Goal: Download file/media

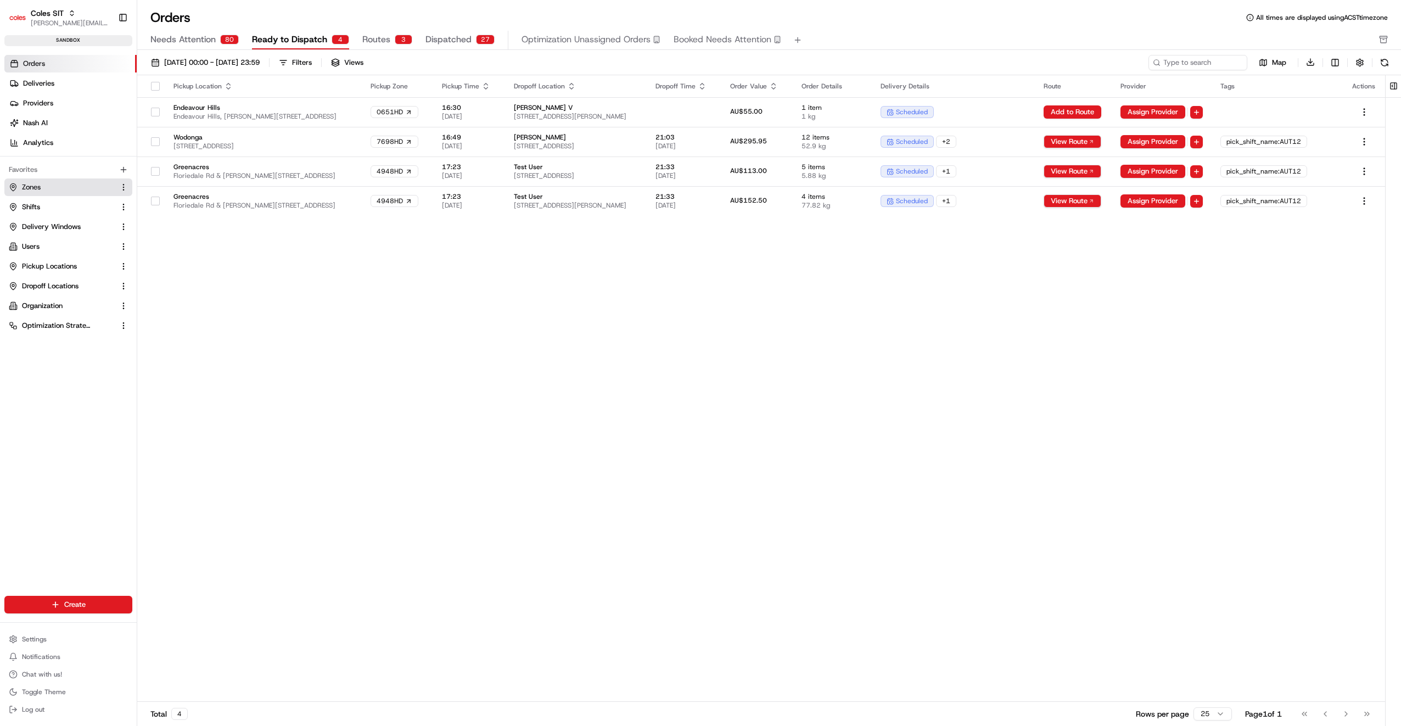
drag, startPoint x: 29, startPoint y: 187, endPoint x: 54, endPoint y: 189, distance: 25.4
click at [29, 187] on span "Zones" at bounding box center [31, 187] width 19 height 10
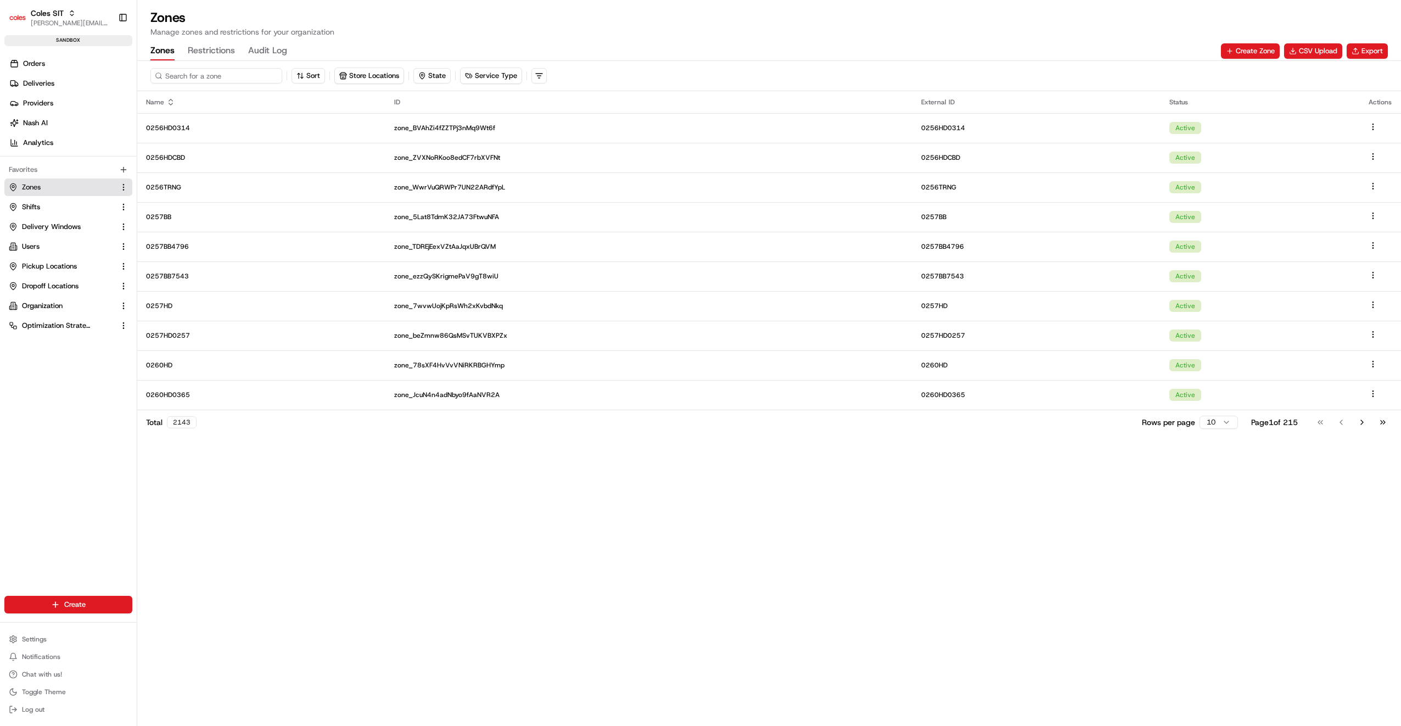
click at [193, 74] on input at bounding box center [216, 75] width 132 height 15
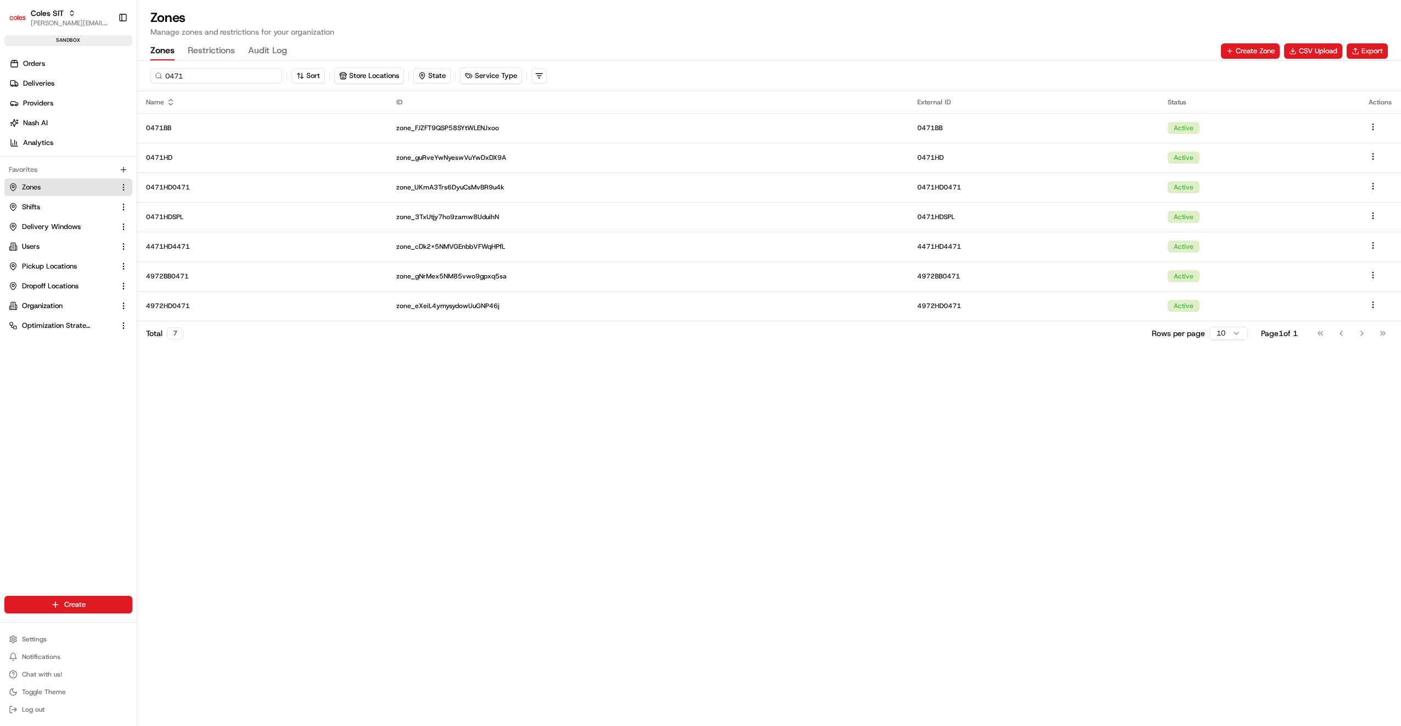
type input "0471"
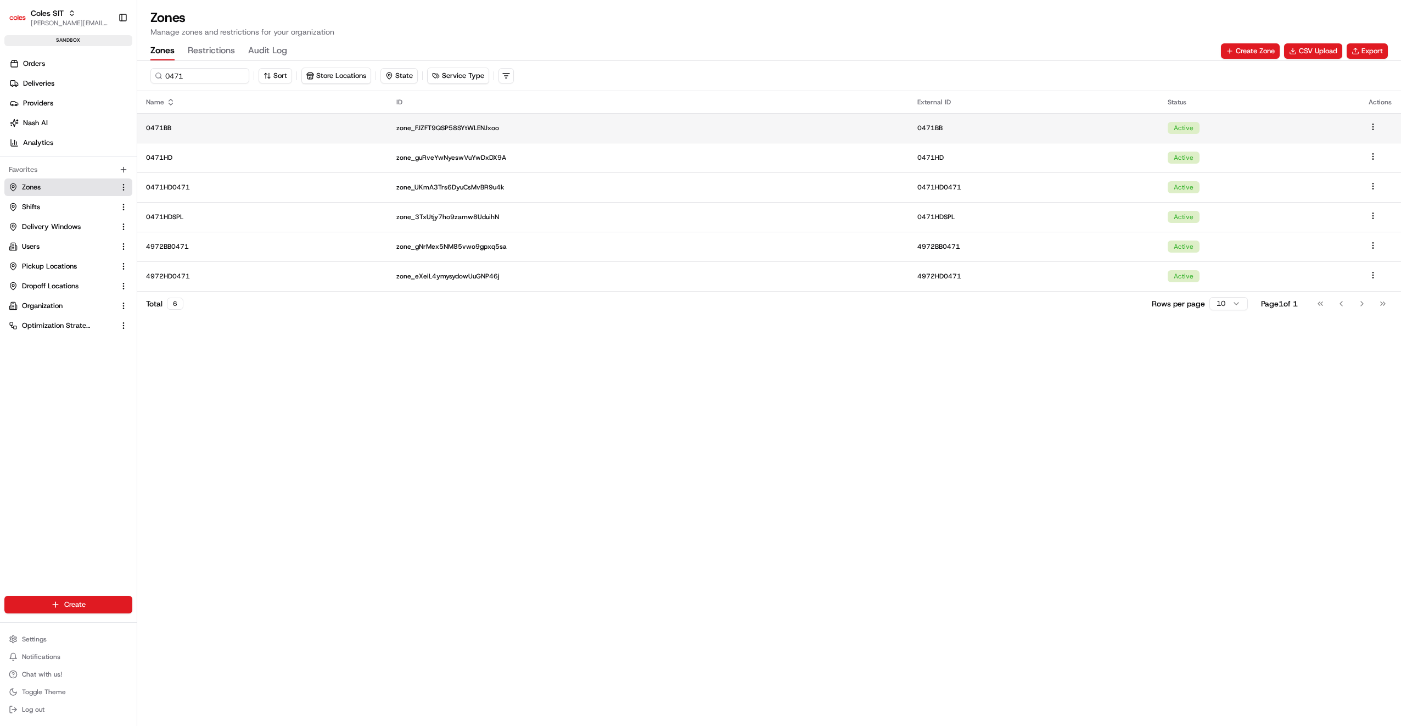
click at [179, 131] on p "0471BB" at bounding box center [262, 127] width 233 height 9
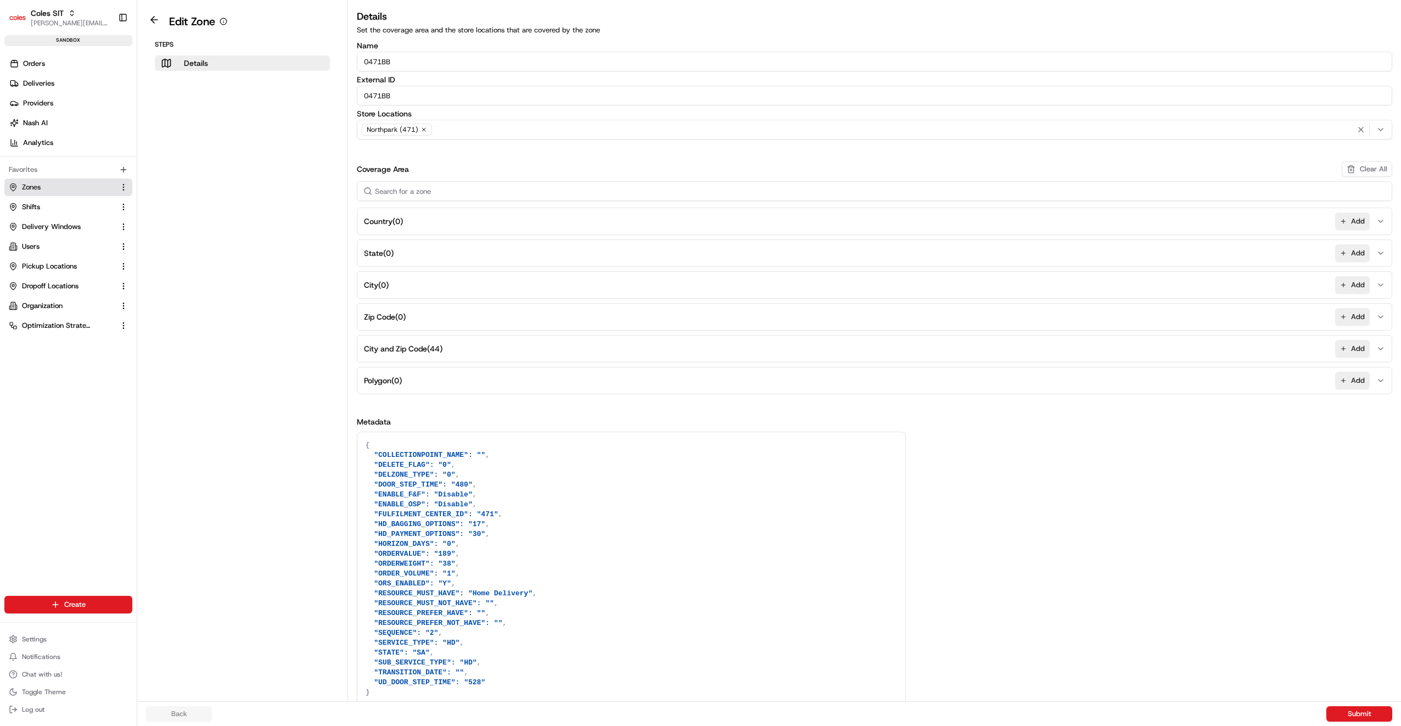
click at [403, 343] on span "City and Zip Code ( 44 )" at bounding box center [403, 348] width 78 height 11
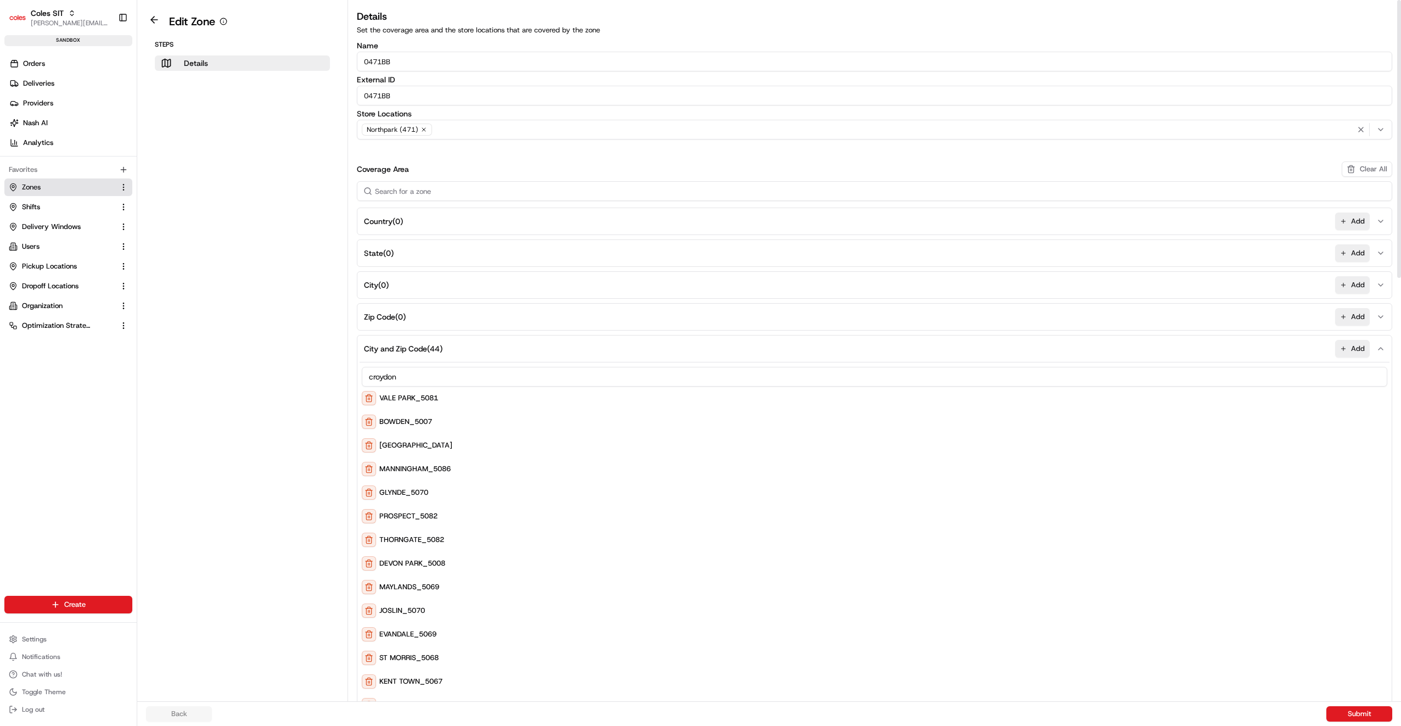
type input "croydon"
click at [368, 393] on button at bounding box center [369, 398] width 14 height 14
click at [41, 63] on span "Orders" at bounding box center [34, 64] width 22 height 10
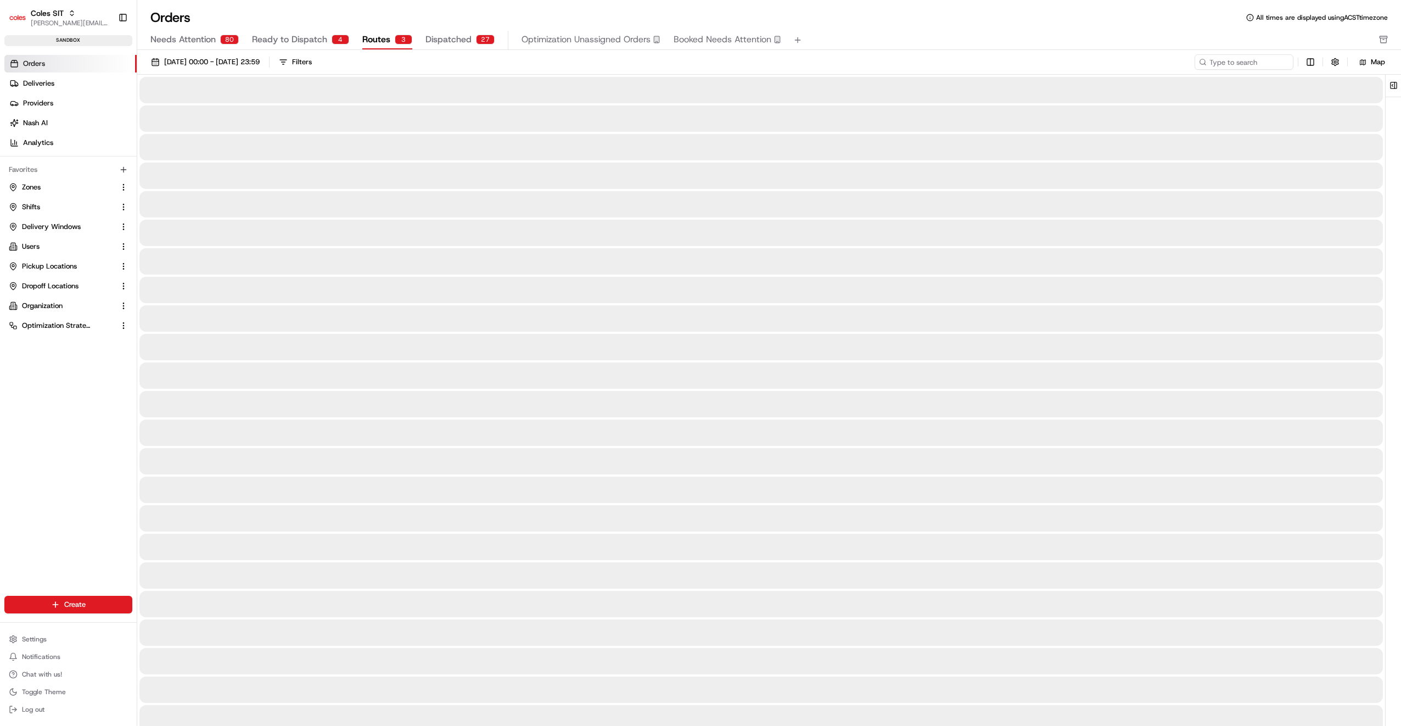
click at [370, 40] on span "Routes" at bounding box center [376, 39] width 28 height 13
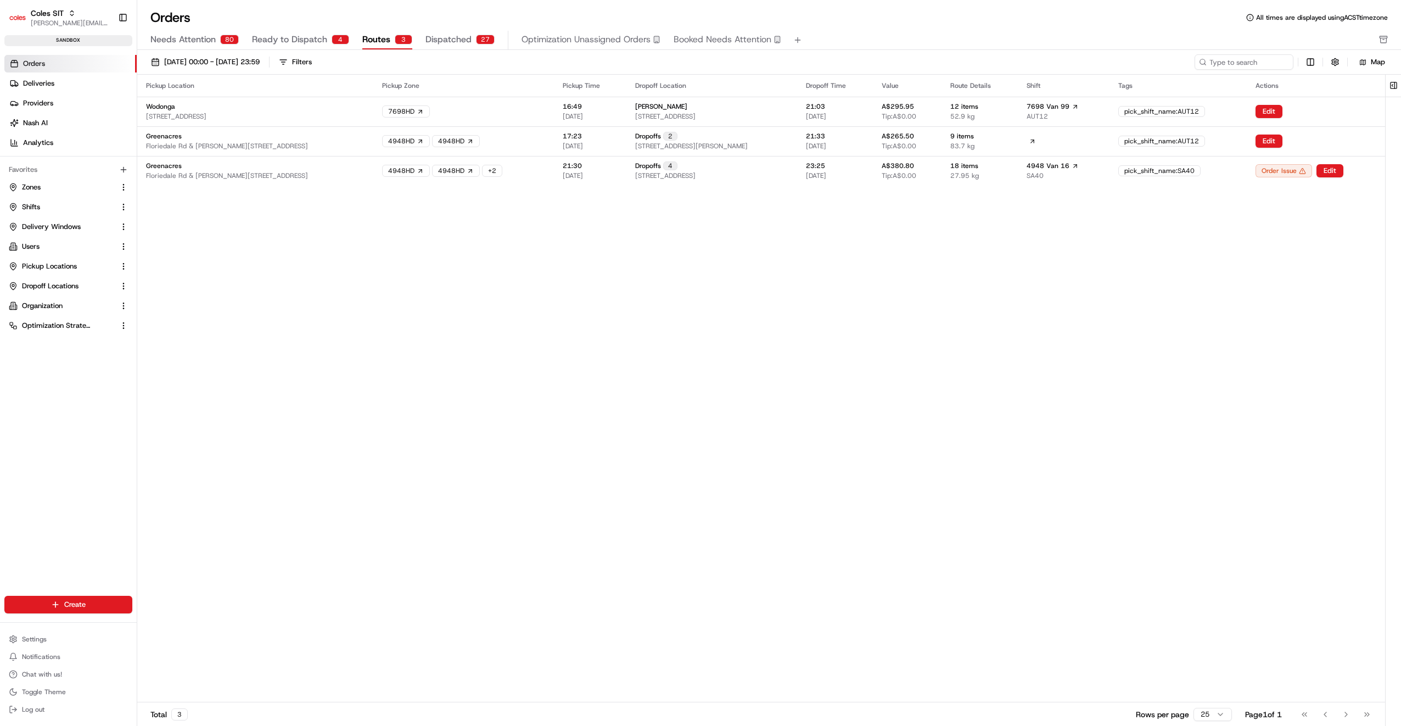
click at [295, 41] on span "Ready to Dispatch" at bounding box center [289, 39] width 75 height 13
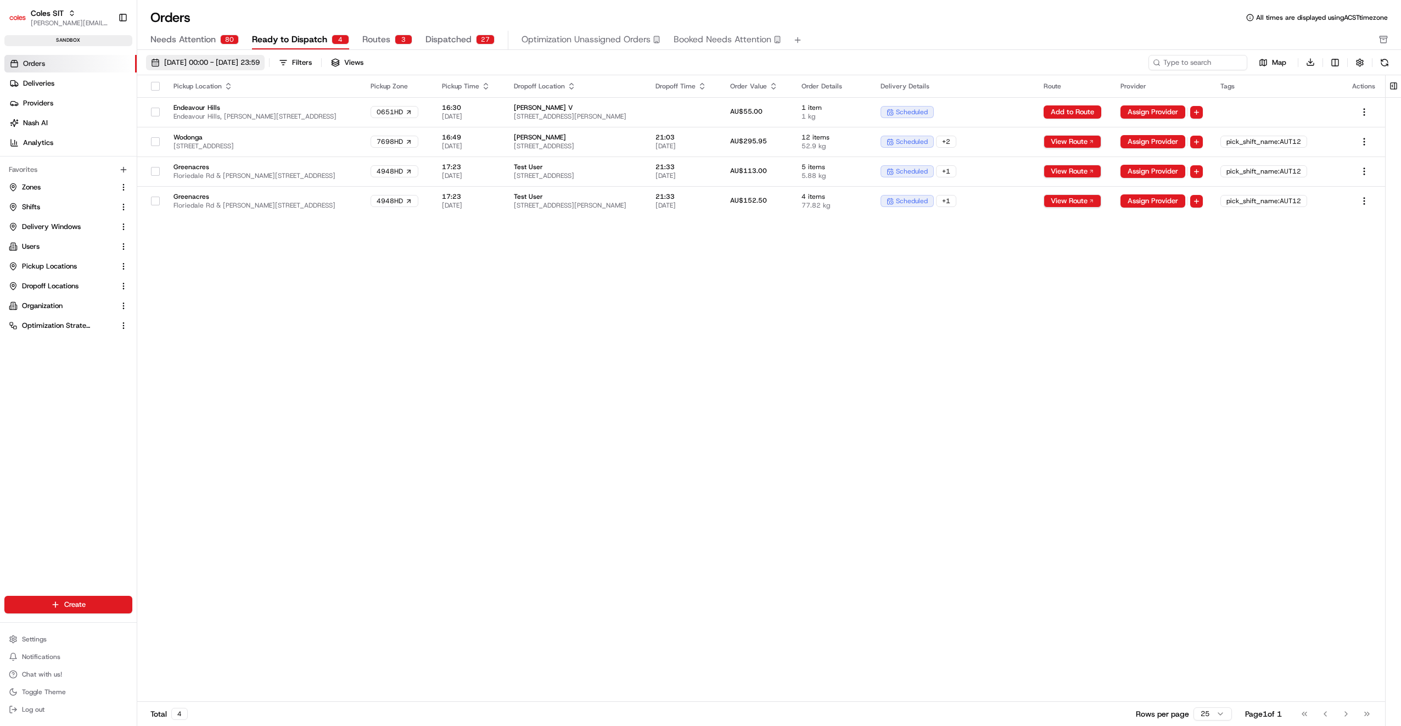
click at [259, 63] on span "[DATE] 00:00 - [DATE] 23:59" at bounding box center [212, 63] width 96 height 10
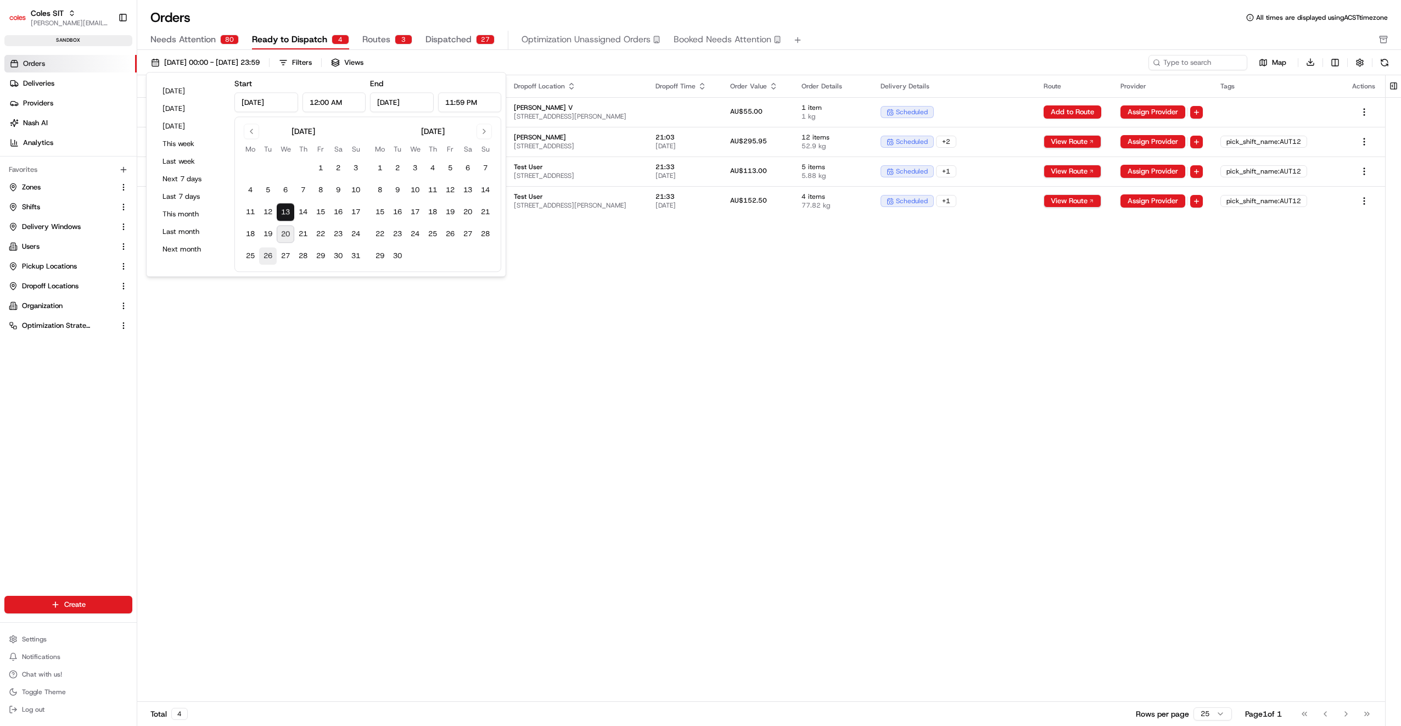
click at [269, 251] on button "26" at bounding box center [268, 257] width 18 height 18
type input "[DATE]"
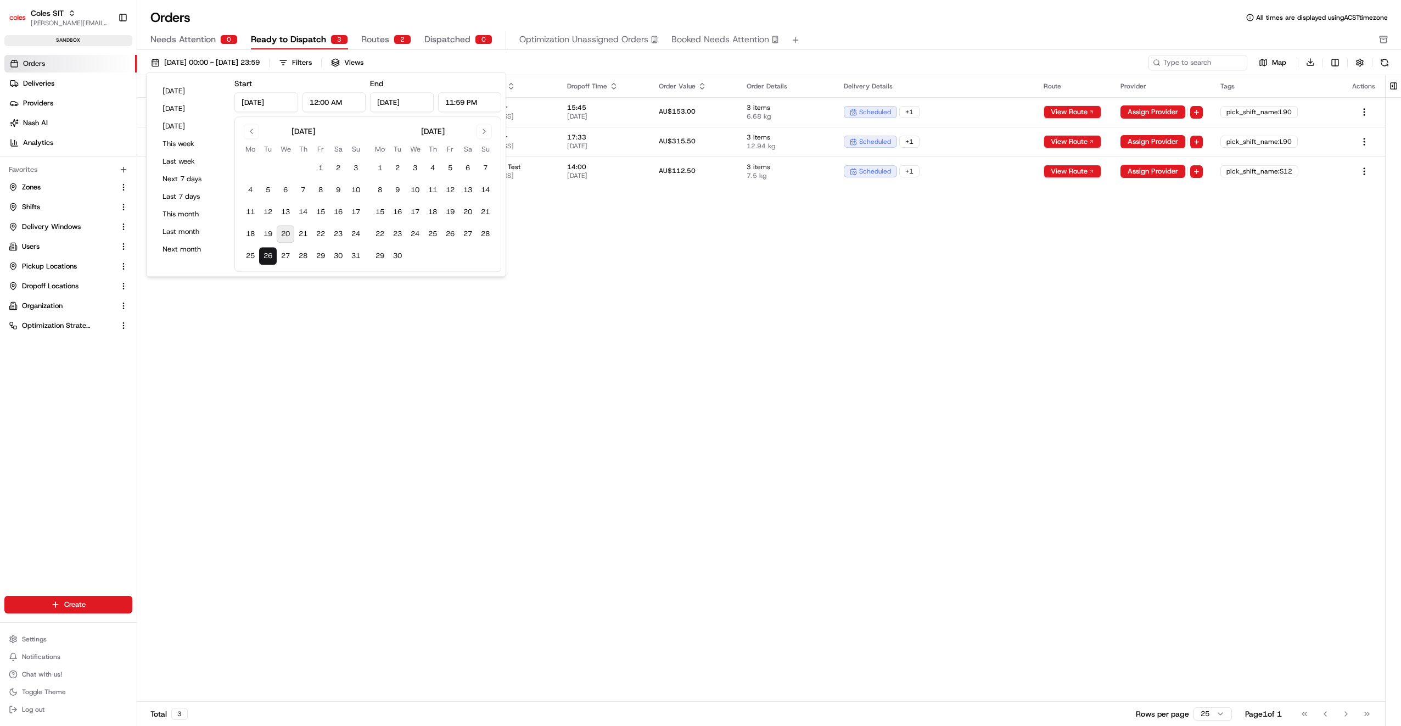
click at [731, 12] on div "Orders All times are displayed using ACST timezone" at bounding box center [768, 18] width 1263 height 18
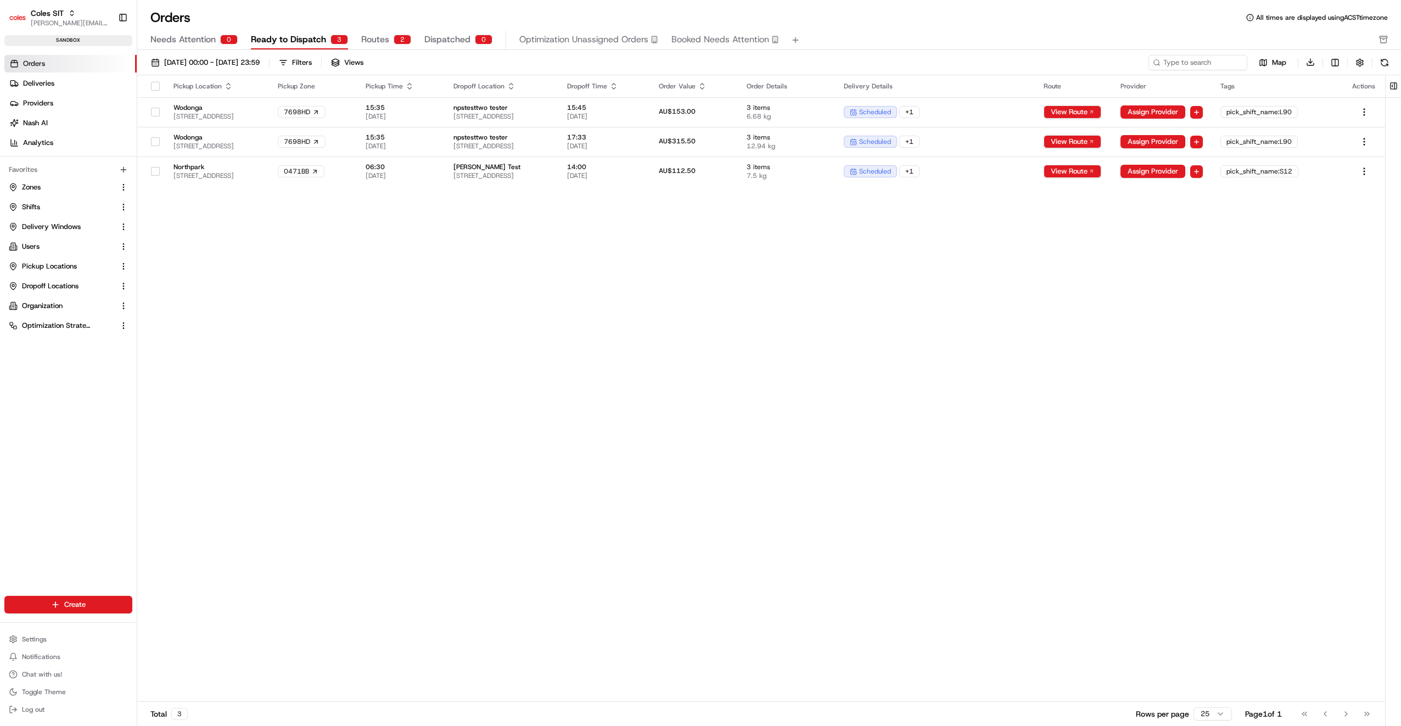
click at [387, 42] on button "Routes 2" at bounding box center [386, 40] width 50 height 19
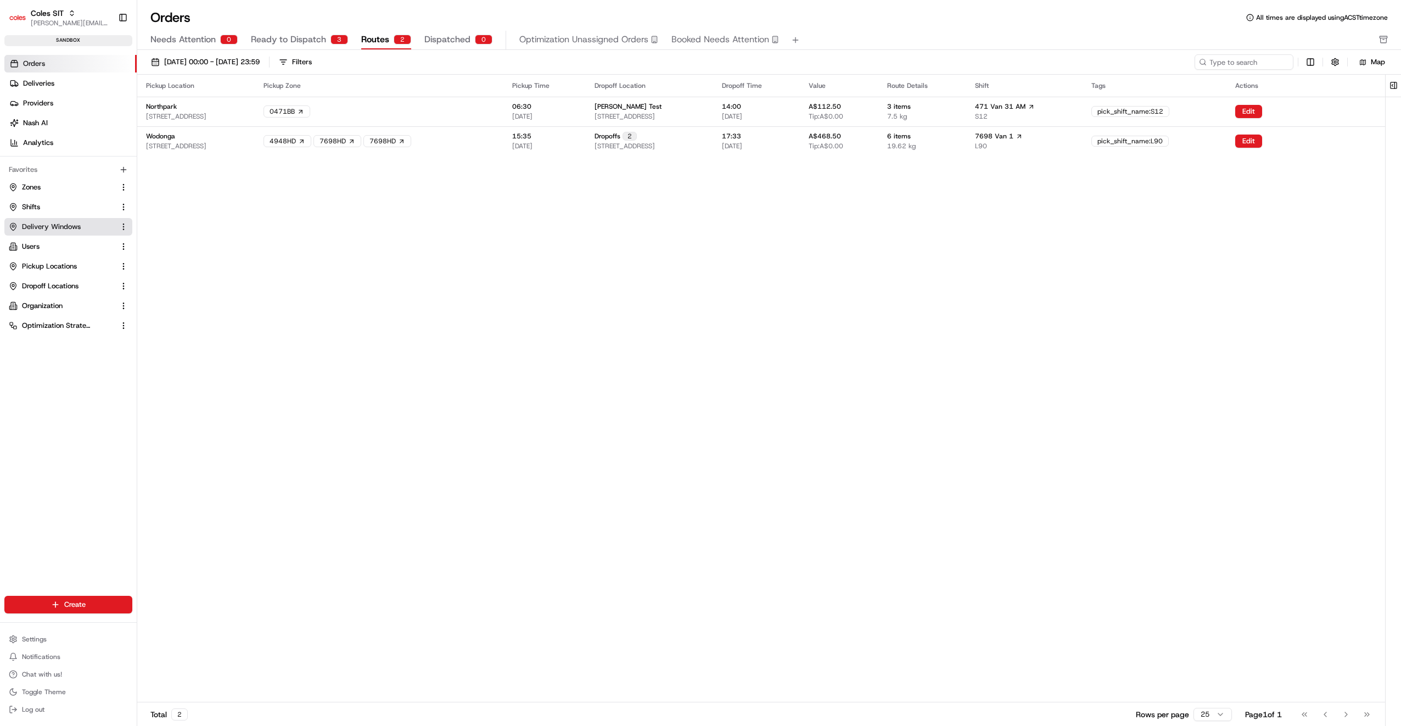
click at [40, 224] on span "Delivery Windows" at bounding box center [51, 227] width 59 height 10
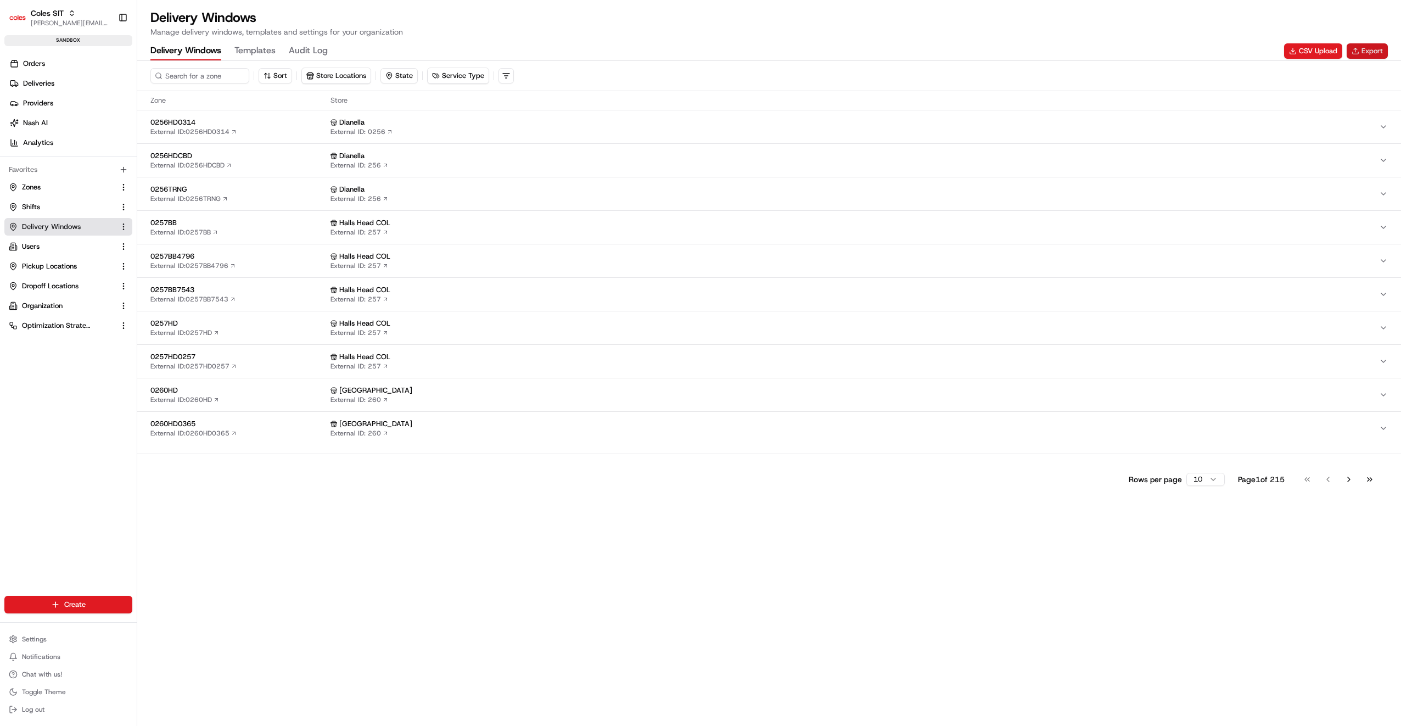
click at [1364, 46] on button "Export" at bounding box center [1366, 50] width 41 height 15
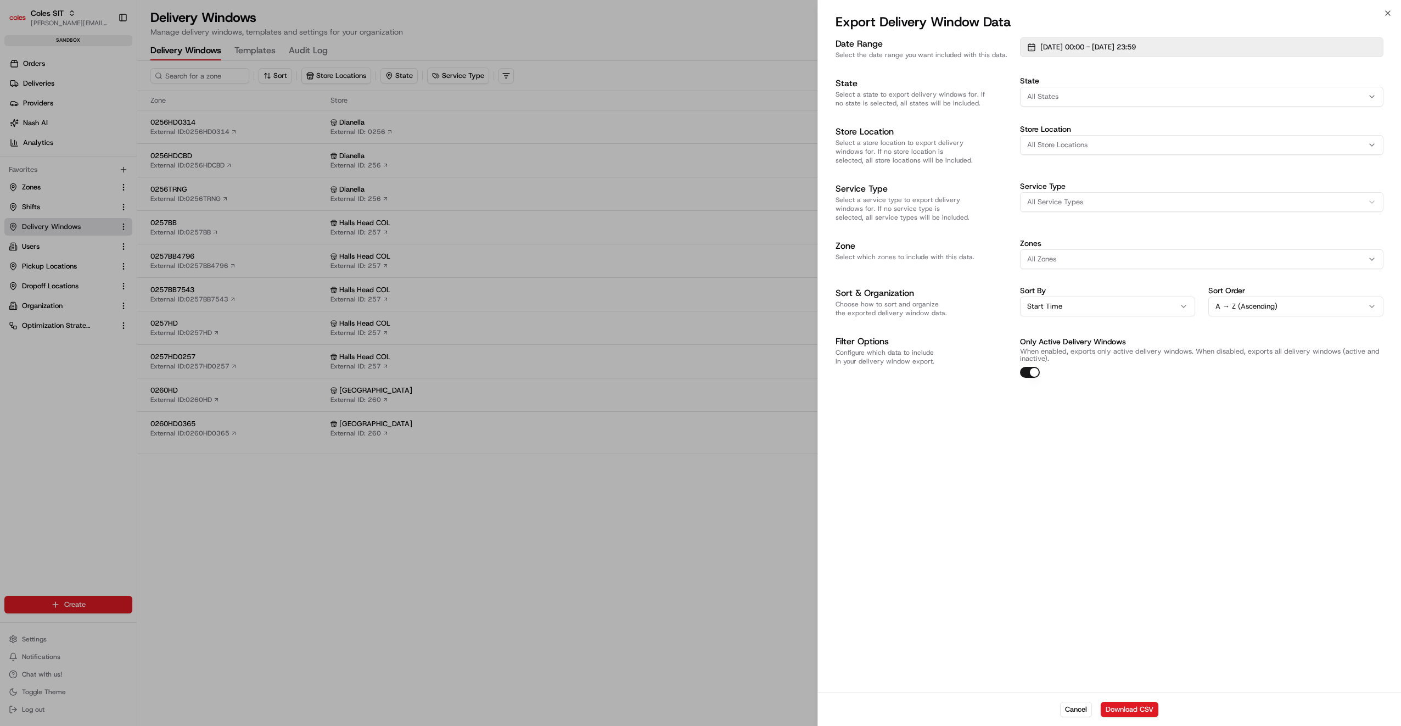
click at [1098, 45] on span "[DATE] 00:00 - [DATE] 23:59" at bounding box center [1088, 47] width 96 height 10
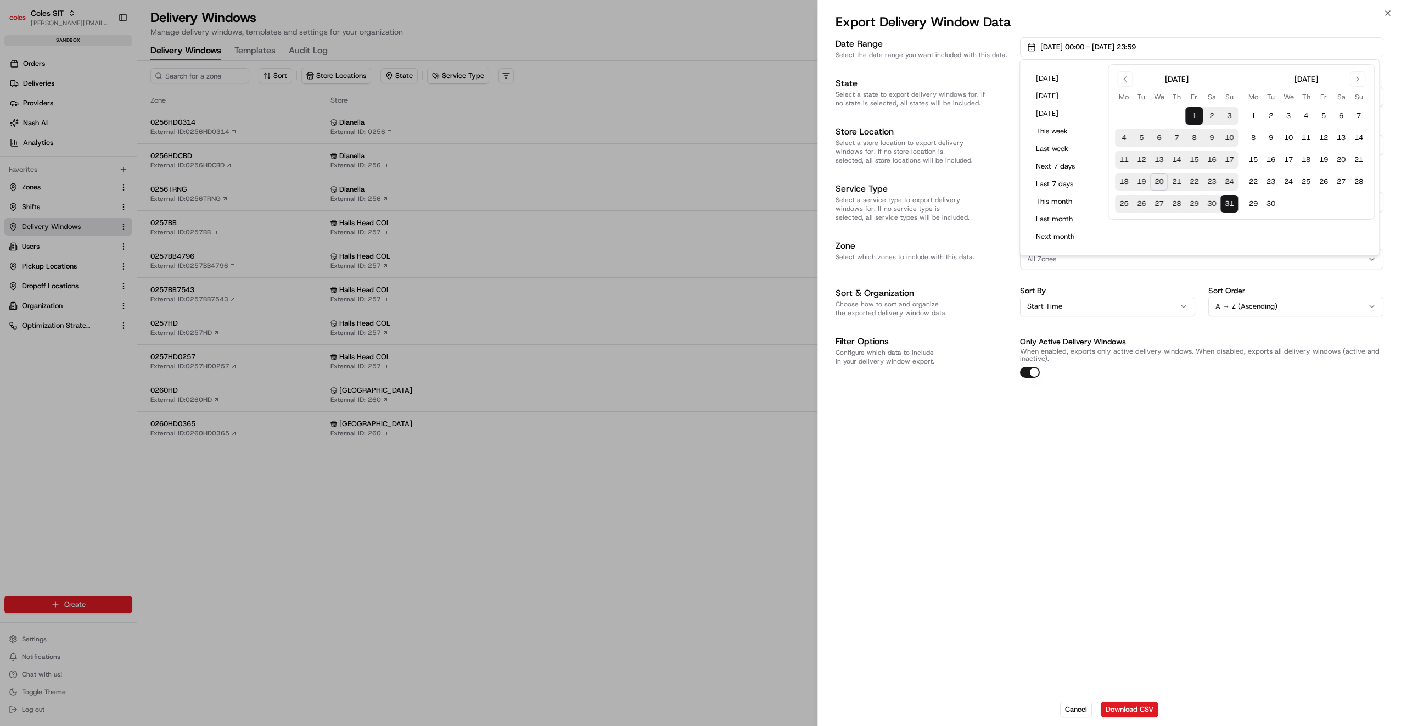
click at [1141, 202] on button "26" at bounding box center [1141, 204] width 18 height 18
click at [1224, 177] on button "24" at bounding box center [1229, 182] width 18 height 18
click at [1274, 401] on div "Date Range Select the date range you want included with this data. [DATE] 00:00…" at bounding box center [1109, 363] width 583 height 657
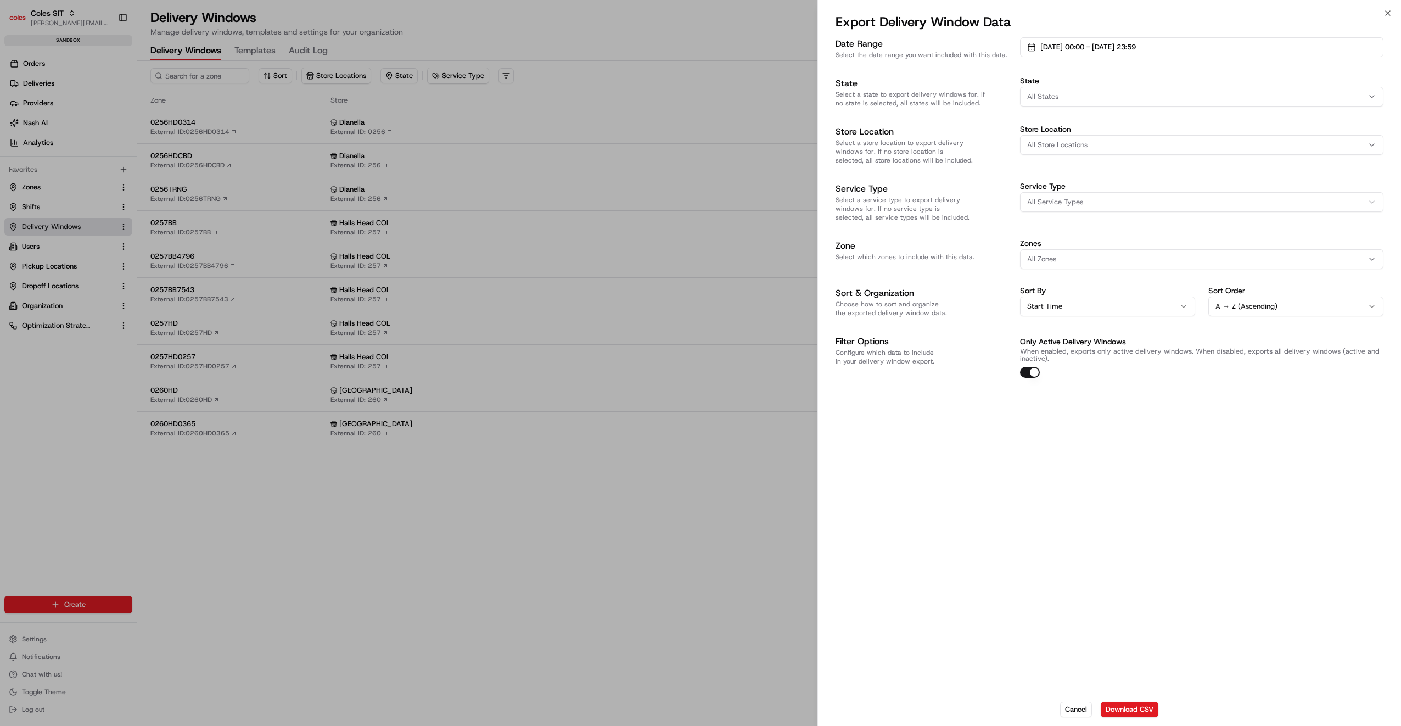
click at [1081, 150] on button "All Store Locations" at bounding box center [1201, 145] width 363 height 20
type input "471"
click at [1069, 199] on div "Northpark (471)" at bounding box center [1098, 204] width 157 height 16
click at [1169, 509] on div at bounding box center [700, 363] width 1401 height 726
click at [1132, 712] on button "Download CSV" at bounding box center [1129, 708] width 58 height 15
